Goal: Task Accomplishment & Management: Use online tool/utility

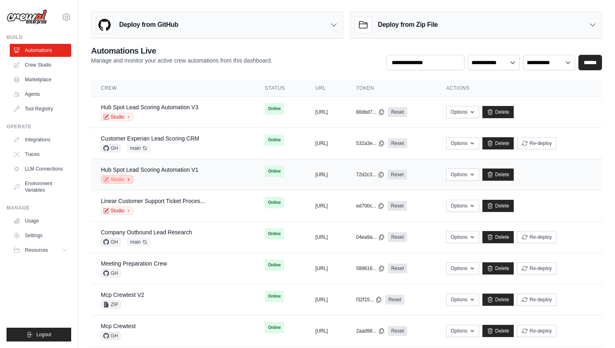
click at [120, 178] on link "Studio" at bounding box center [117, 180] width 33 height 8
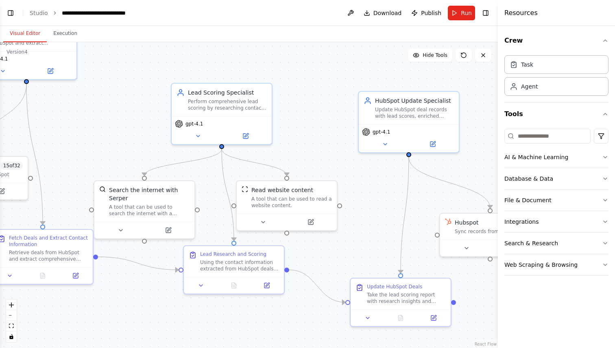
scroll to position [1479, 0]
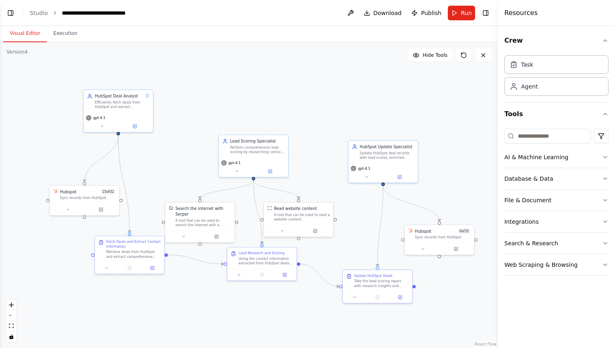
drag, startPoint x: 221, startPoint y: 206, endPoint x: 250, endPoint y: 220, distance: 32.7
click at [250, 220] on div ".deletable-edge-delete-btn { width: 20px; height: 20px; border: 0px solid #ffff…" at bounding box center [249, 195] width 498 height 306
click at [8, 11] on button "Toggle Left Sidebar" at bounding box center [10, 12] width 11 height 11
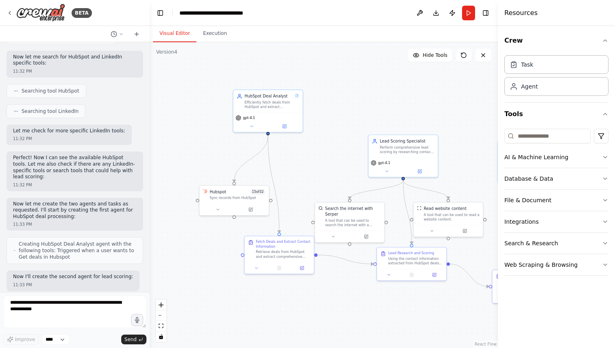
scroll to position [0, 0]
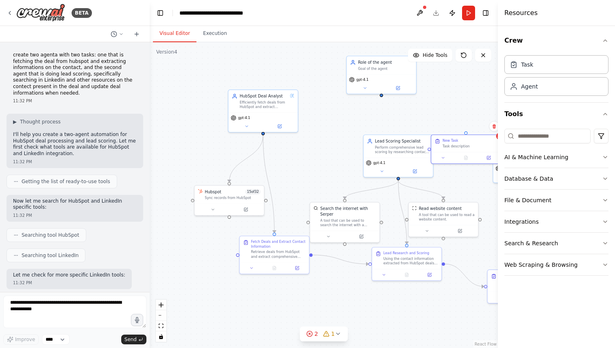
drag, startPoint x: 428, startPoint y: 84, endPoint x: 501, endPoint y: 172, distance: 114.6
click at [501, 172] on div "BETA create two agenta with two tasks: one that is fetching the deal from hubsp…" at bounding box center [307, 174] width 615 height 348
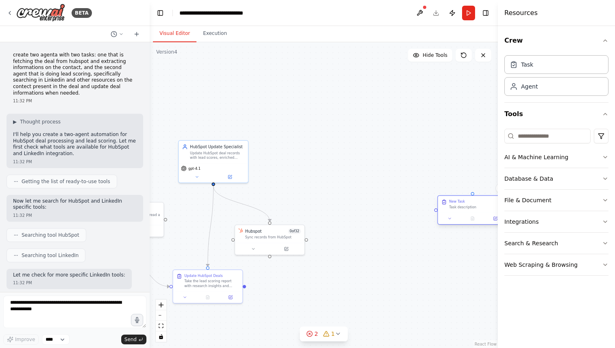
drag, startPoint x: 485, startPoint y: 176, endPoint x: 439, endPoint y: 225, distance: 67.6
click at [449, 209] on div "New Task Task description" at bounding box center [476, 204] width 54 height 10
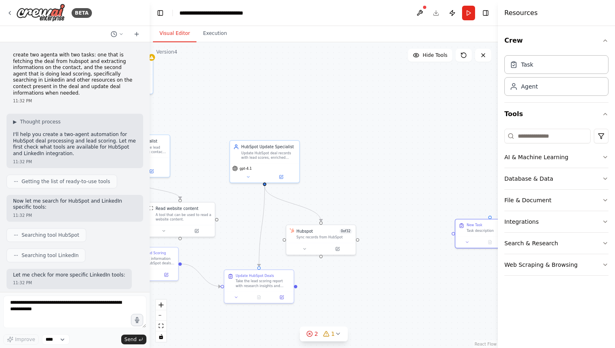
drag, startPoint x: 376, startPoint y: 121, endPoint x: 467, endPoint y: 122, distance: 91.1
click at [466, 122] on div ".deletable-edge-delete-btn { width: 20px; height: 20px; border: 0px solid #ffff…" at bounding box center [324, 195] width 348 height 306
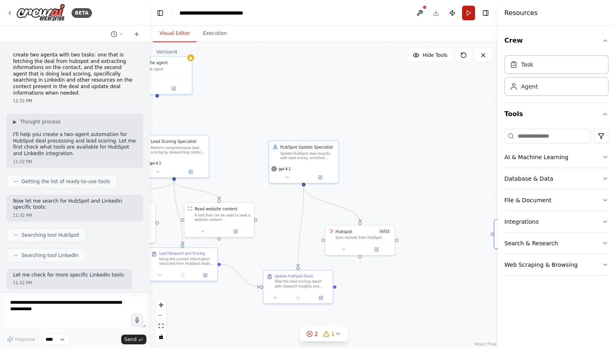
click at [468, 15] on button "Run" at bounding box center [468, 13] width 13 height 15
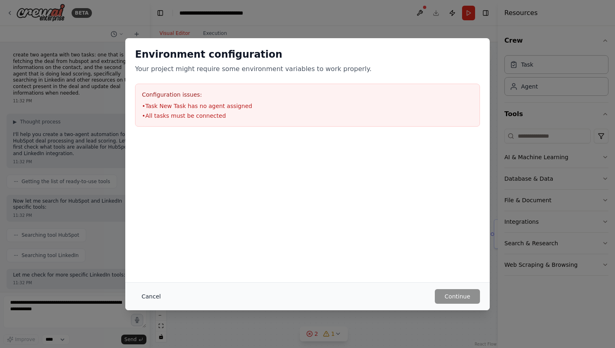
click at [148, 302] on button "Cancel" at bounding box center [151, 296] width 32 height 15
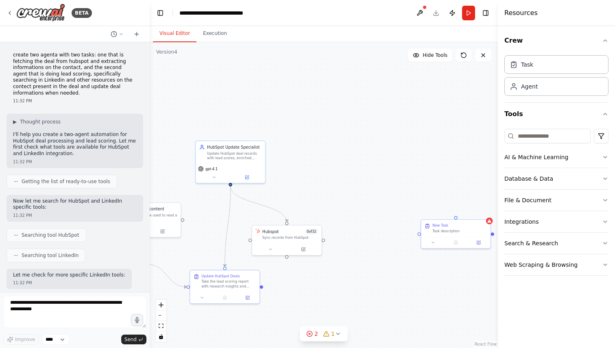
drag, startPoint x: 375, startPoint y: 275, endPoint x: 300, endPoint y: 275, distance: 75.2
click at [300, 275] on div ".deletable-edge-delete-btn { width: 20px; height: 20px; border: 0px solid #ffff…" at bounding box center [324, 195] width 348 height 306
click at [485, 221] on icon at bounding box center [487, 220] width 4 height 4
click at [482, 212] on icon at bounding box center [481, 211] width 3 height 4
click at [462, 211] on button "Confirm" at bounding box center [458, 212] width 29 height 10
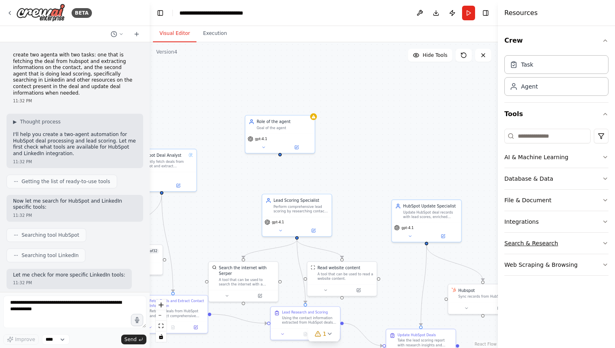
drag, startPoint x: 337, startPoint y: 163, endPoint x: 552, endPoint y: 237, distance: 228.2
click at [552, 237] on div "BETA create two agenta with two tasks: one that is fetching the deal from hubsp…" at bounding box center [307, 174] width 615 height 348
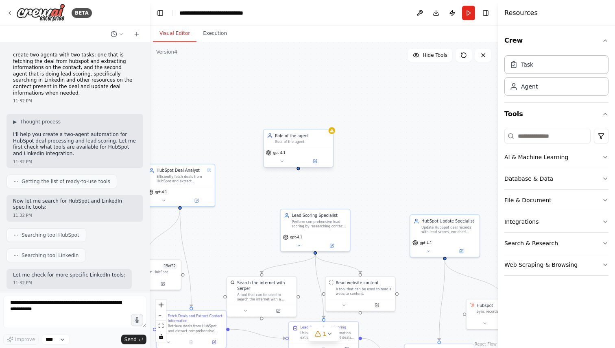
click at [309, 146] on div "Role of the agent Goal of the agent" at bounding box center [297, 139] width 69 height 18
click at [327, 122] on icon at bounding box center [326, 121] width 3 height 4
click at [302, 119] on button "Confirm" at bounding box center [303, 121] width 29 height 10
click at [158, 13] on button "Toggle Left Sidebar" at bounding box center [159, 12] width 11 height 11
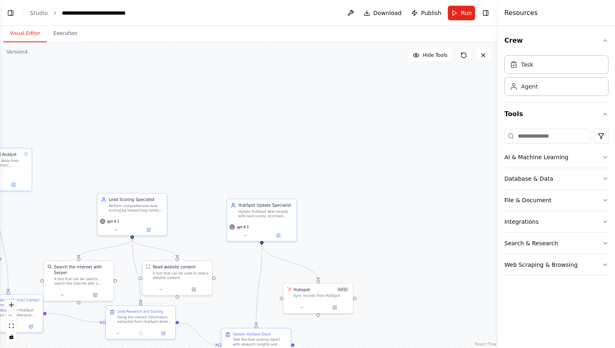
drag, startPoint x: 434, startPoint y: 143, endPoint x: 367, endPoint y: 85, distance: 88.8
click at [367, 85] on div ".deletable-edge-delete-btn { width: 20px; height: 20px; border: 0px solid #ffff…" at bounding box center [249, 195] width 498 height 306
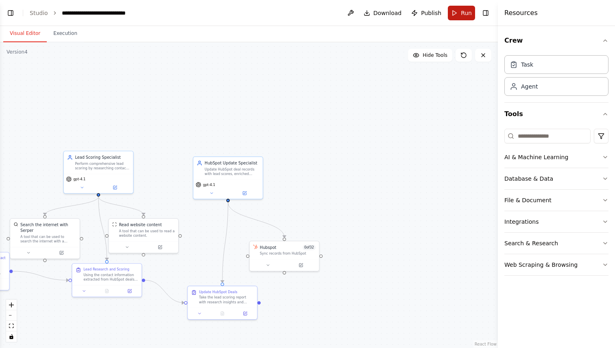
click at [456, 8] on button "Run" at bounding box center [461, 13] width 27 height 15
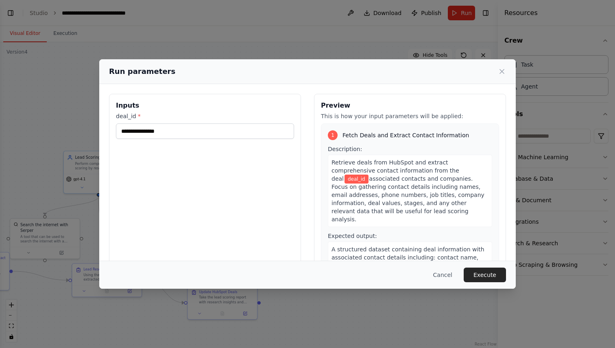
click at [190, 140] on div "Inputs deal_id *" at bounding box center [205, 190] width 192 height 193
click at [172, 132] on input "deal_id *" at bounding box center [205, 131] width 178 height 15
click at [445, 276] on button "Cancel" at bounding box center [442, 275] width 32 height 15
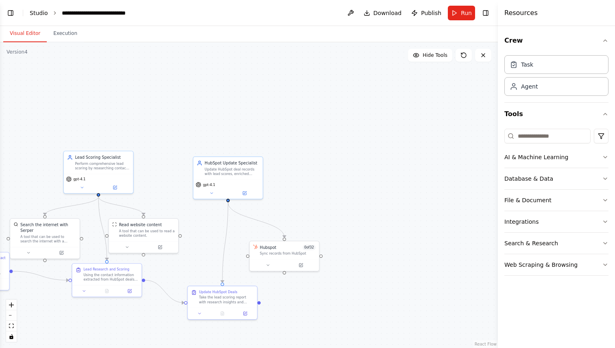
click at [40, 12] on link "Studio" at bounding box center [39, 13] width 18 height 7
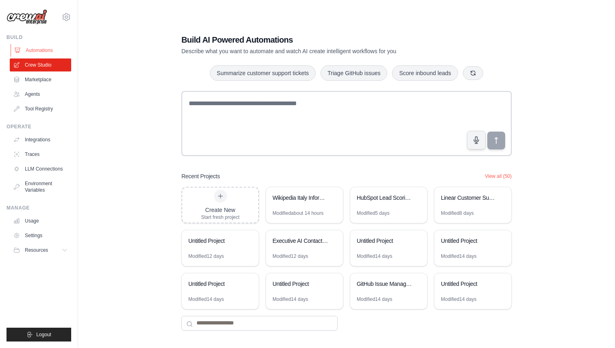
click at [36, 52] on link "Automations" at bounding box center [41, 50] width 61 height 13
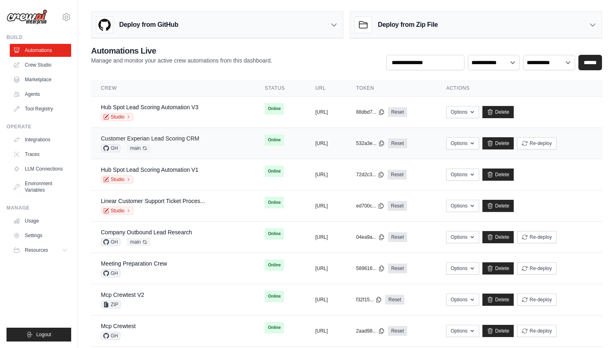
click at [164, 141] on link "Customer Experian Lead Scoring CRM" at bounding box center [150, 138] width 98 height 7
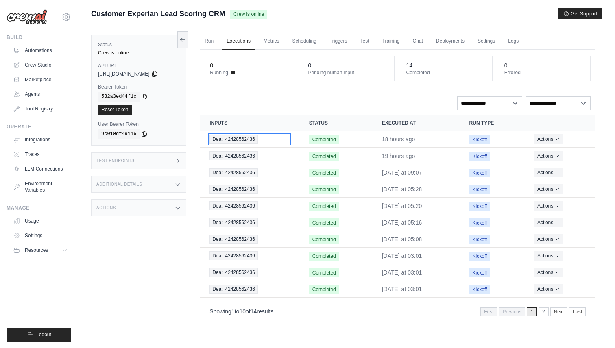
click at [272, 141] on div "Deal: 42428562436" at bounding box center [249, 139] width 80 height 9
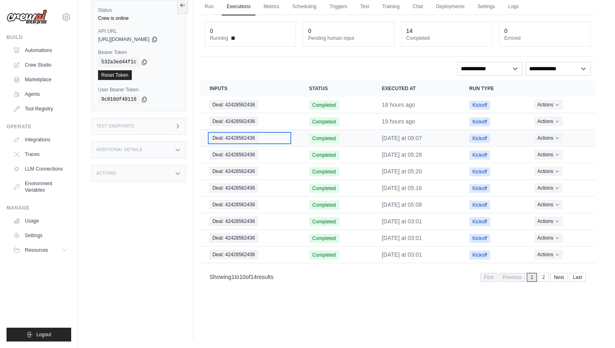
click at [243, 137] on span "Deal: 42428562436" at bounding box center [233, 138] width 48 height 9
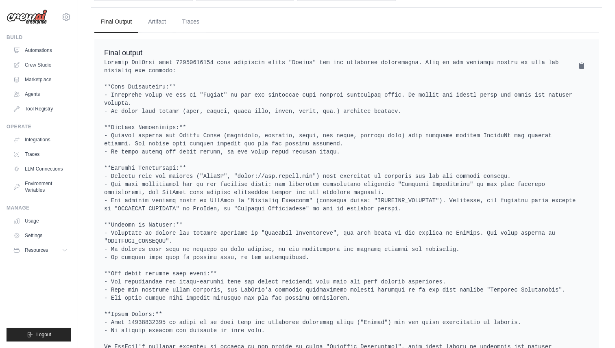
scroll to position [565, 0]
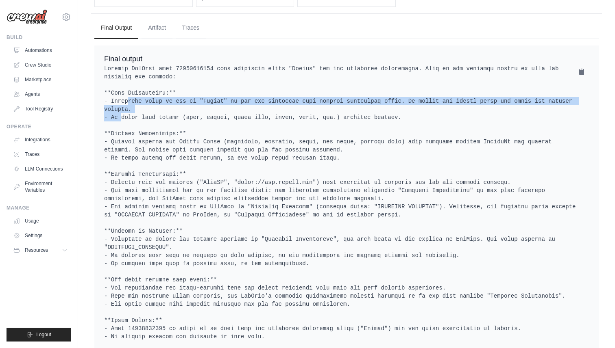
drag, startPoint x: 107, startPoint y: 96, endPoint x: 248, endPoint y: 98, distance: 141.1
click at [248, 98] on pre at bounding box center [346, 215] width 485 height 301
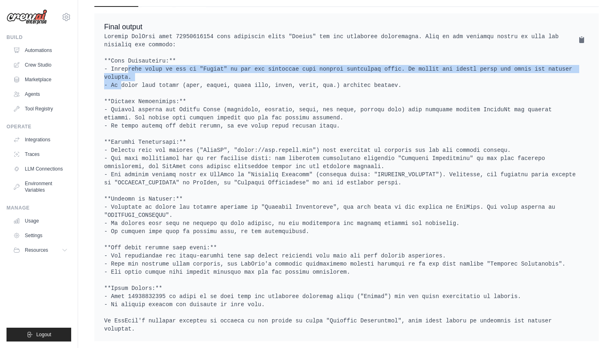
scroll to position [603, 0]
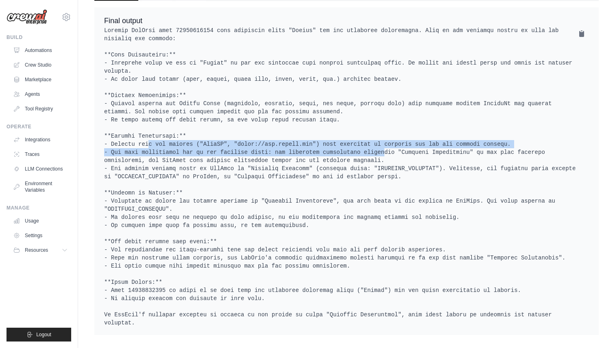
drag, startPoint x: 126, startPoint y: 136, endPoint x: 365, endPoint y: 141, distance: 238.3
click at [365, 141] on pre at bounding box center [346, 176] width 485 height 301
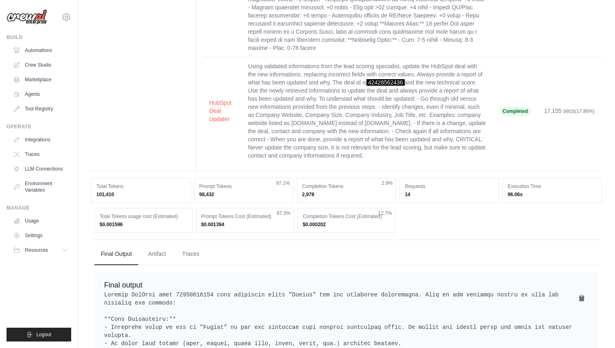
scroll to position [290, 0]
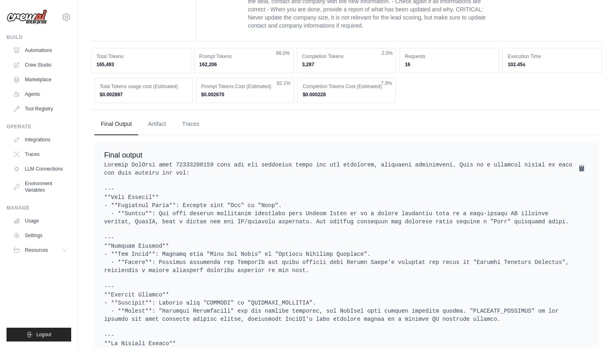
scroll to position [611, 0]
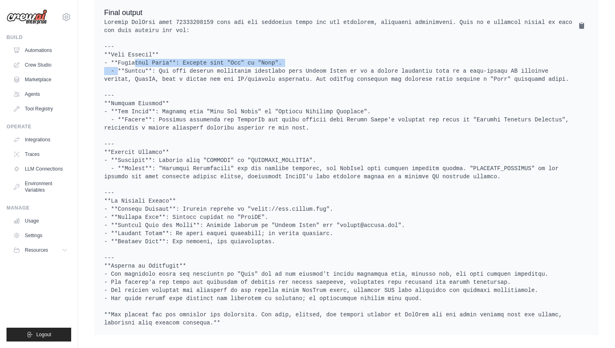
drag, startPoint x: 114, startPoint y: 52, endPoint x: 280, endPoint y: 58, distance: 166.0
click at [280, 58] on pre at bounding box center [346, 172] width 485 height 309
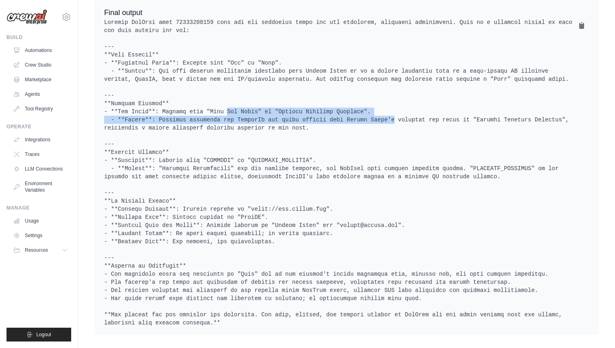
drag, startPoint x: 207, startPoint y: 101, endPoint x: 376, endPoint y: 108, distance: 168.8
click at [376, 108] on pre at bounding box center [346, 172] width 485 height 309
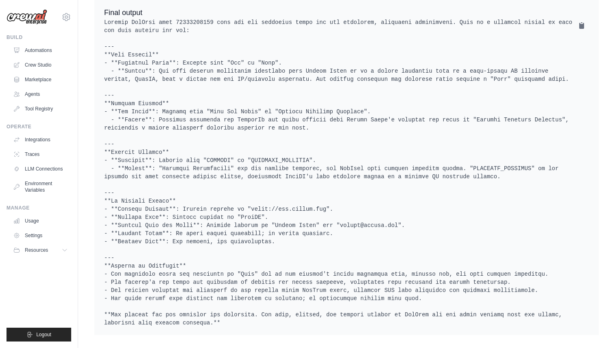
click at [214, 154] on pre at bounding box center [346, 172] width 485 height 309
click at [282, 152] on pre at bounding box center [346, 172] width 485 height 309
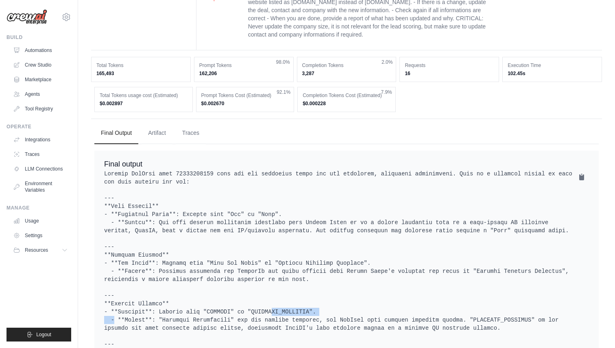
scroll to position [461, 0]
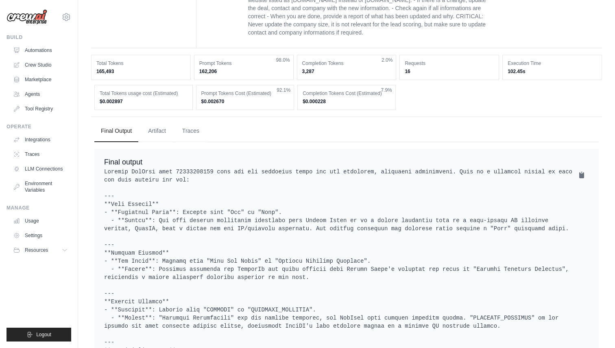
click at [321, 98] on dd "$0.000228" at bounding box center [346, 101] width 88 height 7
click at [184, 121] on button "Traces" at bounding box center [191, 131] width 30 height 22
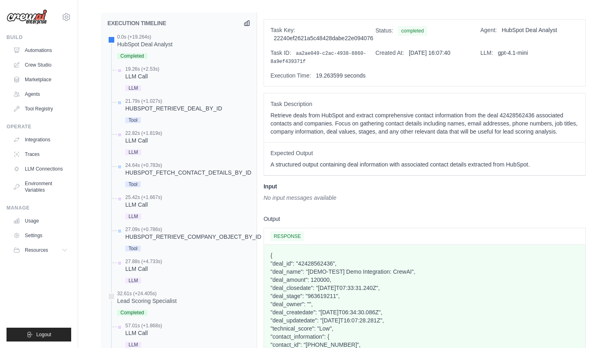
scroll to position [580, 0]
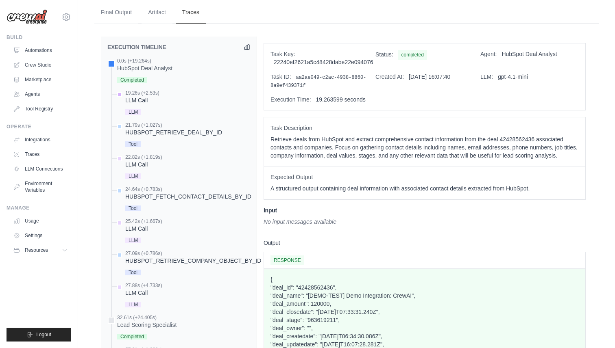
click at [140, 90] on div "19.26s (+2.53s)" at bounding box center [142, 93] width 34 height 7
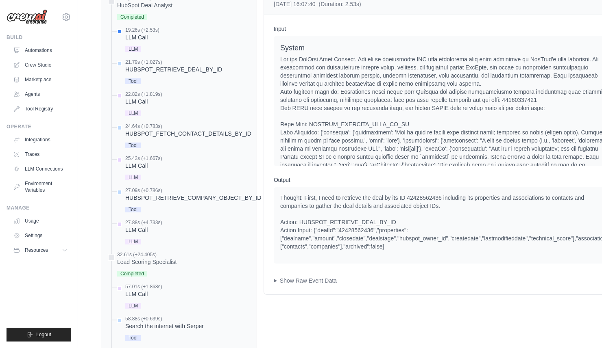
scroll to position [659, 0]
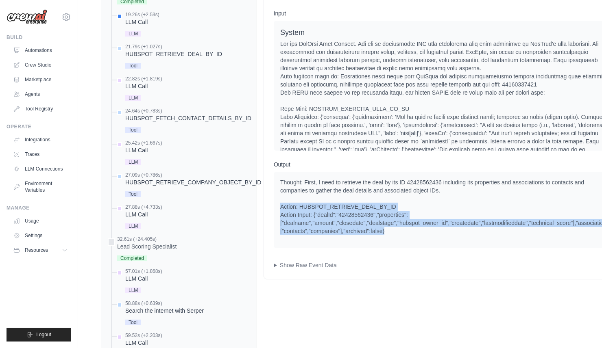
drag, startPoint x: 403, startPoint y: 228, endPoint x: 281, endPoint y: 198, distance: 125.5
click at [281, 198] on div "Thought: First, I need to retrieve the deal by its ID 42428562436 including its…" at bounding box center [447, 210] width 346 height 76
click at [339, 198] on div "Thought: First, I need to retrieve the deal by its ID 42428562436 including its…" at bounding box center [446, 206] width 333 height 57
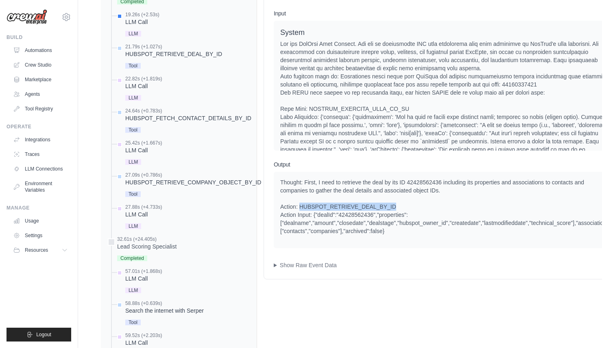
click at [339, 198] on div "Thought: First, I need to retrieve the deal by its ID 42428562436 including its…" at bounding box center [446, 206] width 333 height 57
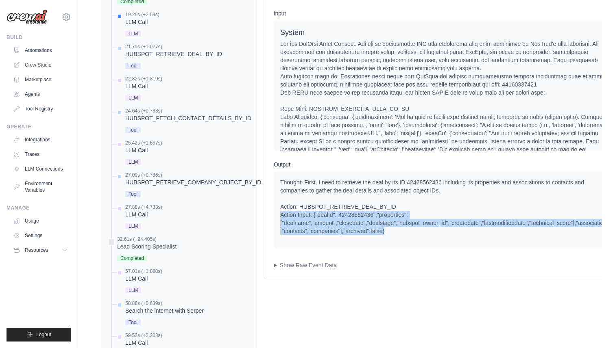
drag, startPoint x: 398, startPoint y: 224, endPoint x: 270, endPoint y: 206, distance: 129.3
click at [270, 206] on div "Input System User Output Thought: First, I need to retrieve the deal by its ID …" at bounding box center [446, 140] width 365 height 280
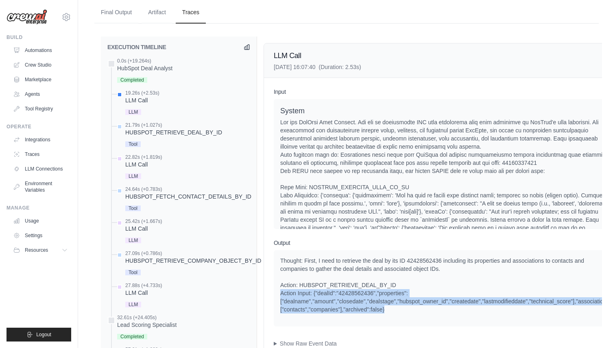
scroll to position [552, 0]
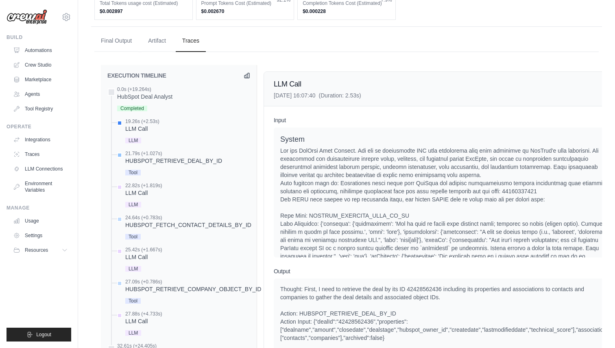
click at [167, 150] on div "21.79s (+1.027s)" at bounding box center [173, 153] width 97 height 7
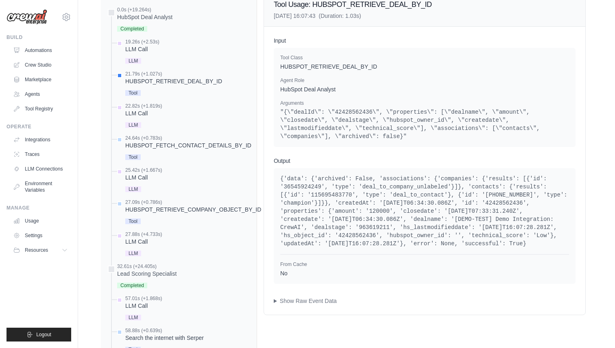
scroll to position [653, 0]
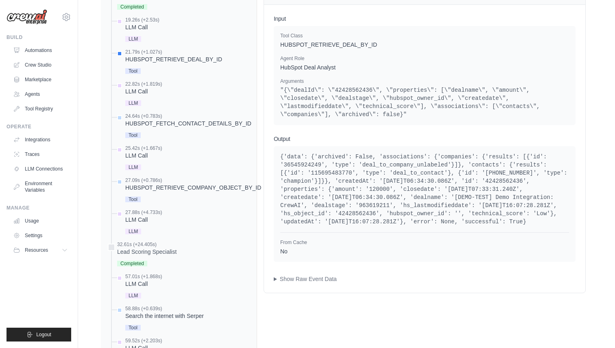
drag, startPoint x: 358, startPoint y: 224, endPoint x: 267, endPoint y: 148, distance: 118.3
click at [267, 148] on div "Input Tool Class HUBSPOT_RETRIEVE_DEAL_BY_ID Agent Role HubSpot Deal Analyst Ar…" at bounding box center [424, 149] width 321 height 288
click at [484, 192] on pre "{'data': {'archived': False, 'associations': {'companies': {'results': [{'id': …" at bounding box center [424, 189] width 289 height 73
drag, startPoint x: 466, startPoint y: 187, endPoint x: 507, endPoint y: 185, distance: 41.1
click at [507, 185] on pre "{'data': {'archived': False, 'associations': {'companies': {'results': [{'id': …" at bounding box center [424, 189] width 289 height 73
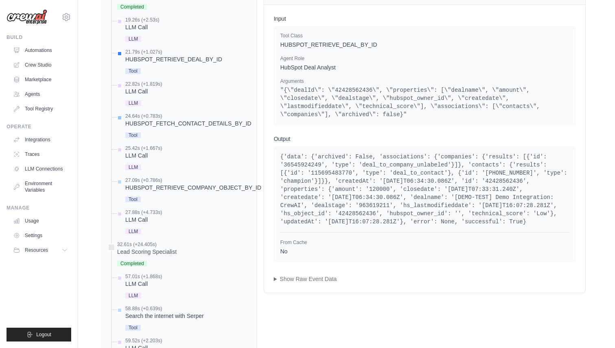
click at [173, 120] on div "HUBSPOT_FETCH_CONTACT_DETAILS_BY_ID" at bounding box center [188, 124] width 126 height 8
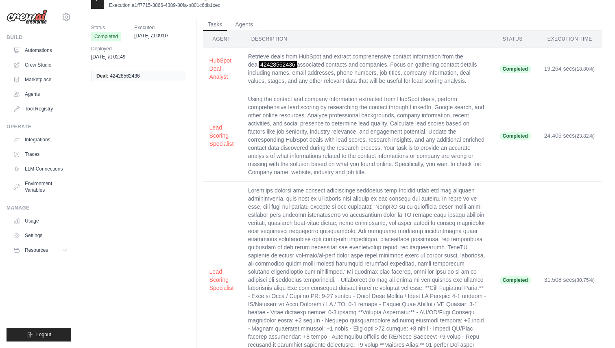
scroll to position [0, 0]
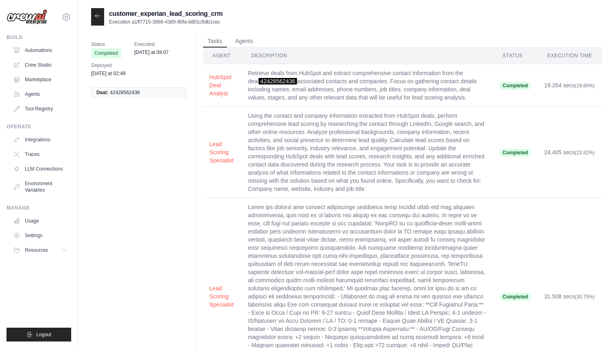
click at [98, 14] on icon at bounding box center [97, 16] width 7 height 7
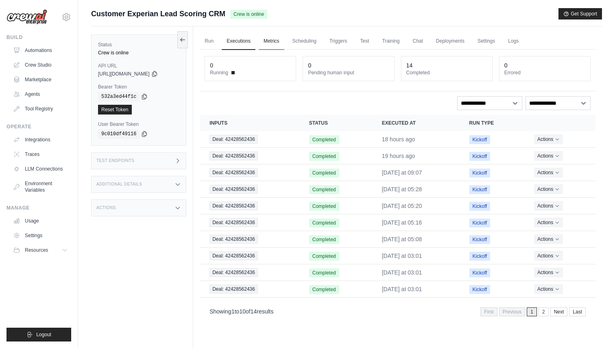
click at [272, 41] on link "Metrics" at bounding box center [272, 41] width 26 height 17
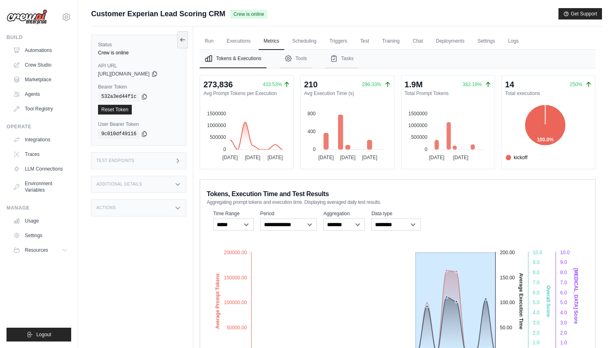
drag, startPoint x: 416, startPoint y: 247, endPoint x: 511, endPoint y: 316, distance: 117.3
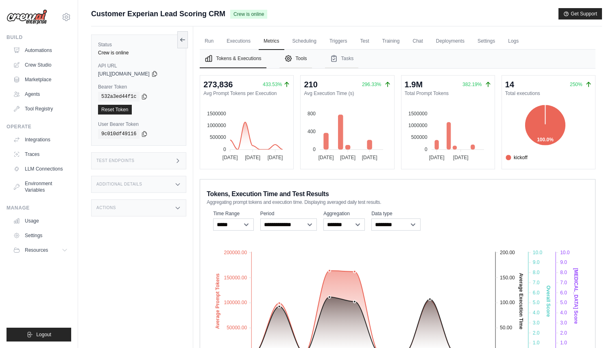
click at [305, 61] on button "Tools" at bounding box center [295, 59] width 33 height 19
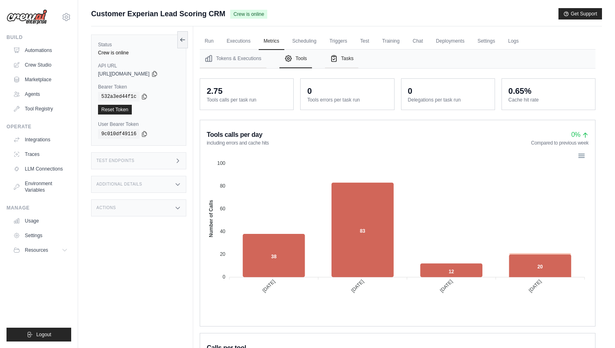
click at [344, 61] on button "Tasks" at bounding box center [342, 59] width 34 height 19
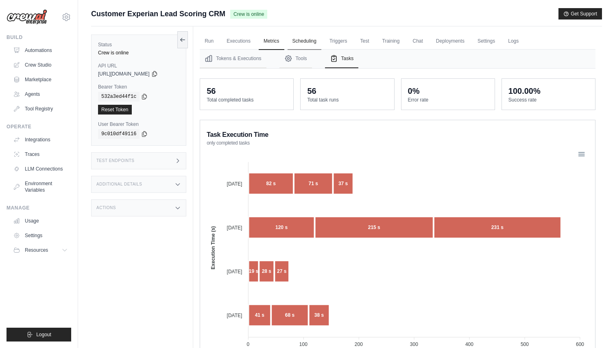
click at [311, 40] on link "Scheduling" at bounding box center [304, 41] width 34 height 17
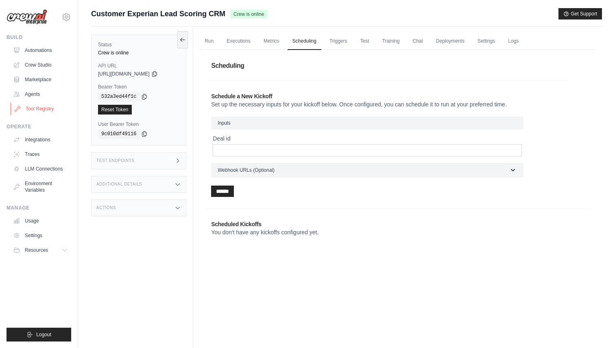
click at [26, 111] on link "Tool Registry" at bounding box center [41, 108] width 61 height 13
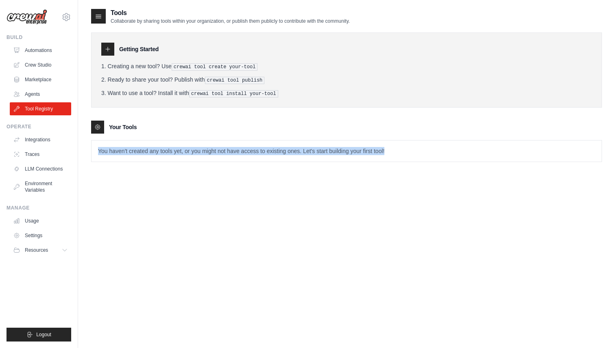
drag, startPoint x: 403, startPoint y: 150, endPoint x: 96, endPoint y: 151, distance: 306.9
click at [96, 151] on p "You haven't created any tools yet, or you might not have access to existing one…" at bounding box center [346, 151] width 510 height 21
click at [279, 153] on p "You haven't created any tools yet, or you might not have access to existing one…" at bounding box center [346, 151] width 510 height 21
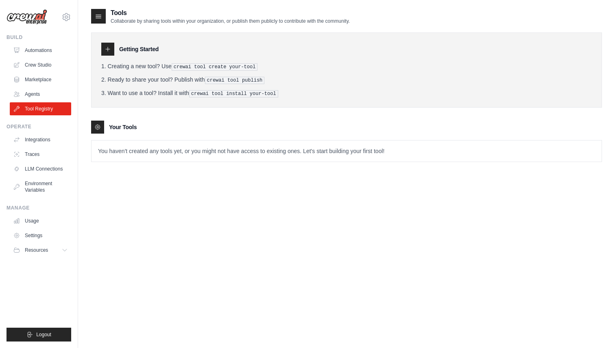
click at [385, 148] on p "You haven't created any tools yet, or you might not have access to existing one…" at bounding box center [346, 151] width 510 height 21
